Goal: Task Accomplishment & Management: Use online tool/utility

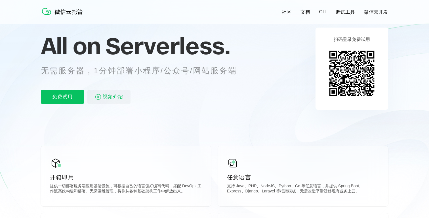
scroll to position [37, 0]
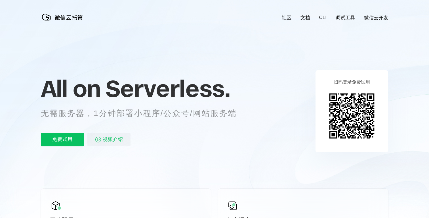
scroll to position [0, 1010]
click at [349, 18] on link "调试工具" at bounding box center [345, 17] width 19 height 7
click at [344, 14] on link "调试工具" at bounding box center [345, 17] width 19 height 7
